Goal: Transaction & Acquisition: Purchase product/service

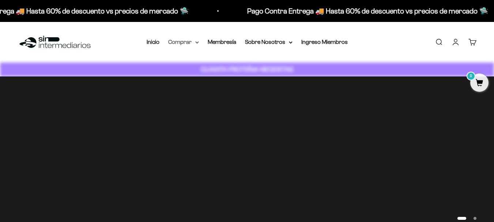
click at [196, 41] on icon at bounding box center [197, 42] width 4 height 3
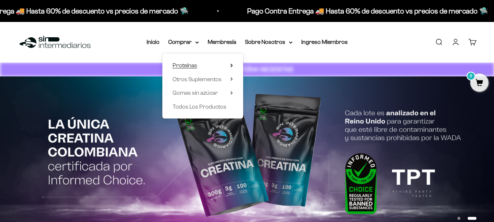
click at [193, 67] on span "Proteínas" at bounding box center [185, 65] width 24 height 6
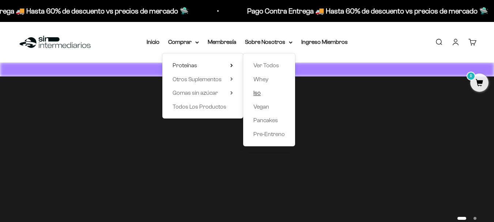
click at [259, 95] on span "Iso" at bounding box center [256, 93] width 7 height 6
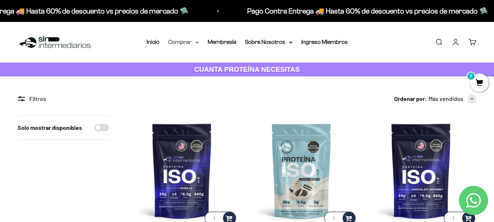
click at [196, 43] on icon at bounding box center [197, 42] width 4 height 3
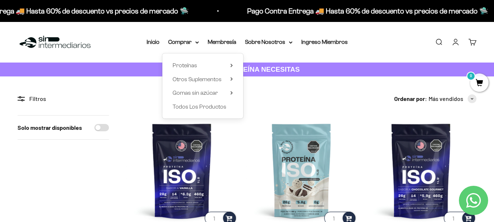
click at [234, 63] on div "Proteínas Ver Todos Whey Iso Vegan" at bounding box center [202, 85] width 81 height 65
click at [231, 66] on icon at bounding box center [231, 65] width 1 height 3
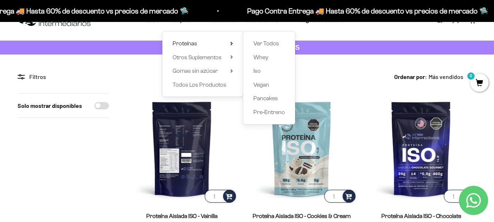
scroll to position [20, 0]
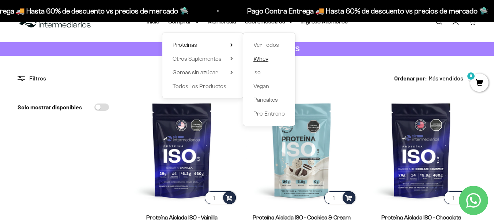
click at [266, 58] on span "Whey" at bounding box center [260, 59] width 15 height 6
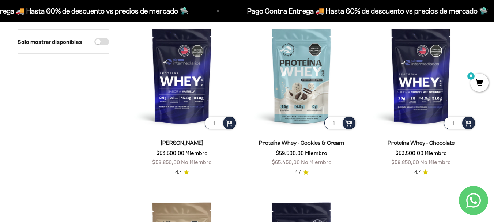
scroll to position [93, 0]
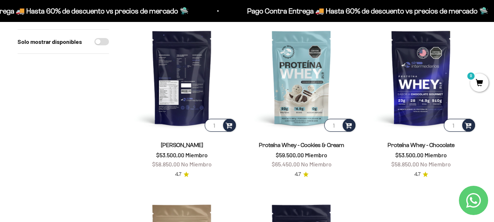
click at [181, 76] on img at bounding box center [181, 77] width 111 height 111
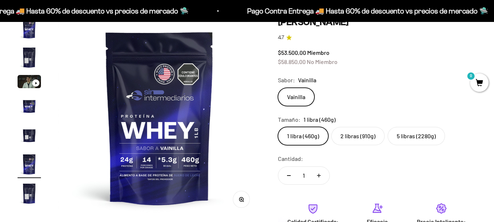
scroll to position [0, 1030]
click at [408, 141] on label "5 libras (2280g)" at bounding box center [415, 136] width 57 height 18
click at [278, 127] on input "5 libras (2280g)" at bounding box center [277, 126] width 0 height 0
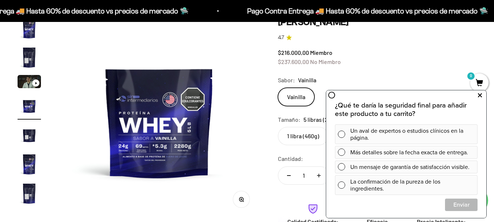
click at [478, 95] on icon at bounding box center [480, 96] width 4 height 10
